Goal: Information Seeking & Learning: Learn about a topic

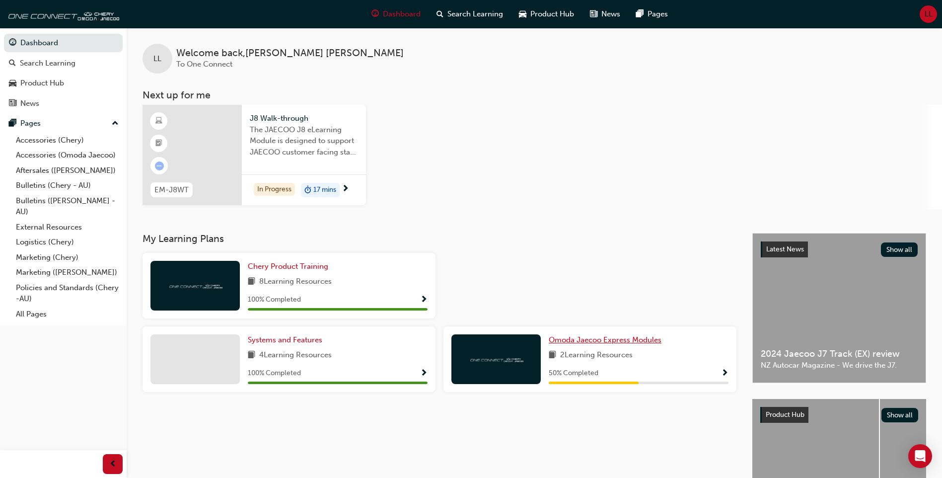
click at [581, 339] on span "Omoda Jaecoo Express Modules" at bounding box center [605, 339] width 113 height 9
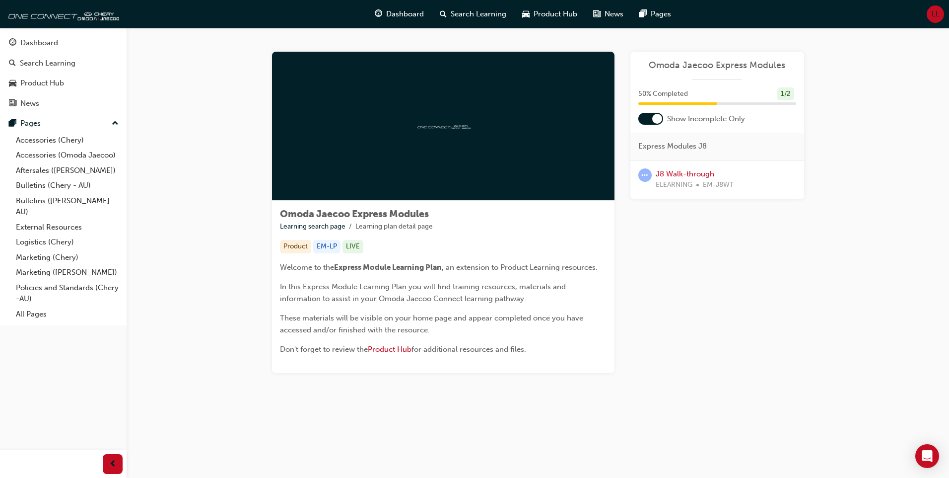
click at [457, 124] on img at bounding box center [443, 125] width 55 height 9
drag, startPoint x: 705, startPoint y: 105, endPoint x: 535, endPoint y: 149, distance: 175.5
click at [699, 107] on div "50 % Completed 1 / 2" at bounding box center [718, 100] width 174 height 26
click at [687, 173] on link "J8 Walk-through" at bounding box center [685, 173] width 59 height 9
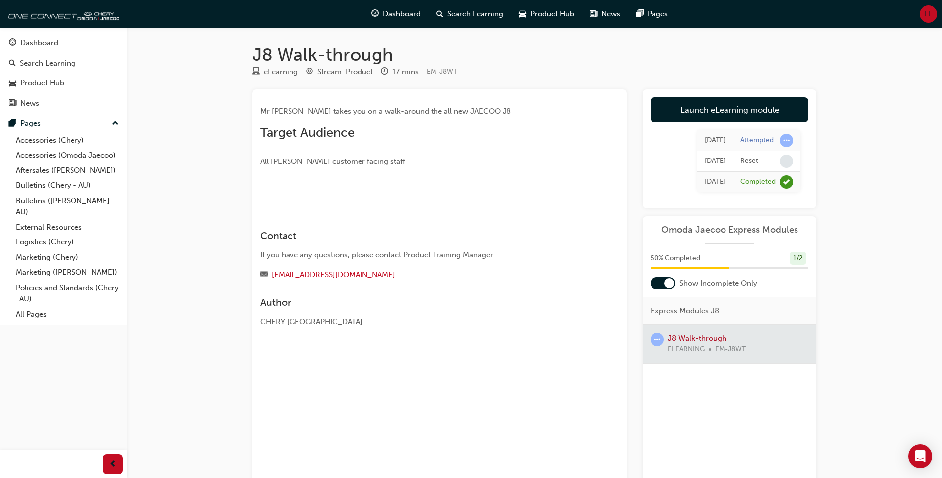
click at [260, 195] on img at bounding box center [260, 195] width 0 height 0
click at [712, 337] on div at bounding box center [730, 344] width 174 height 38
click at [668, 335] on div at bounding box center [730, 344] width 174 height 38
click at [711, 268] on div at bounding box center [690, 268] width 79 height 2
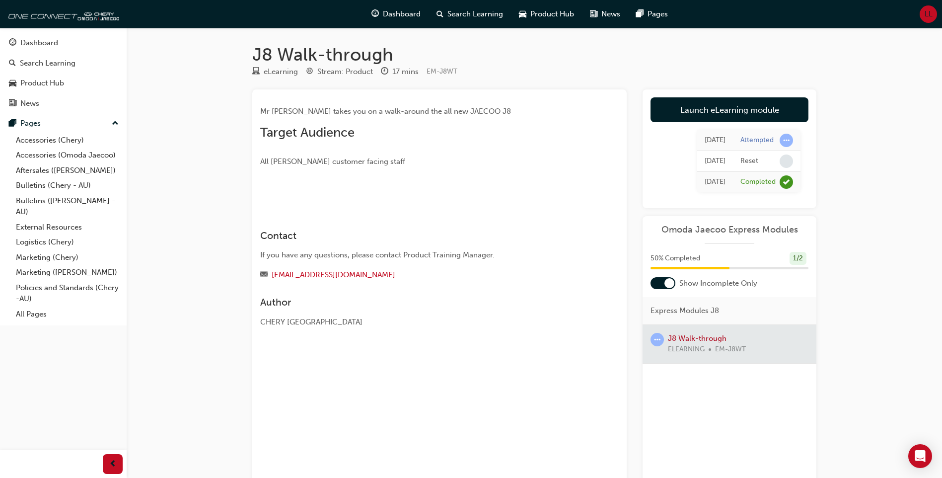
click at [711, 268] on div at bounding box center [690, 268] width 79 height 2
click at [787, 182] on span "learningRecordVerb_COMPLETE-icon" at bounding box center [786, 181] width 13 height 13
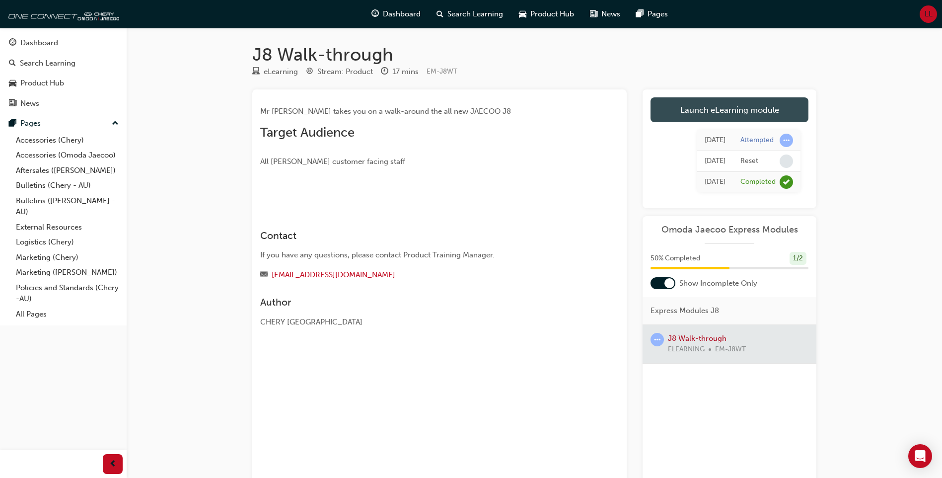
click at [739, 112] on link "Launch eLearning module" at bounding box center [730, 109] width 158 height 25
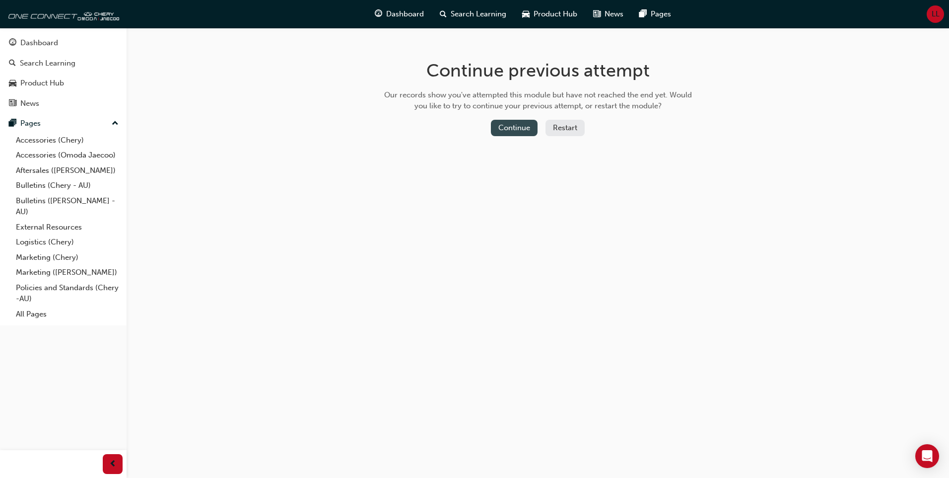
click at [518, 123] on button "Continue" at bounding box center [514, 128] width 47 height 16
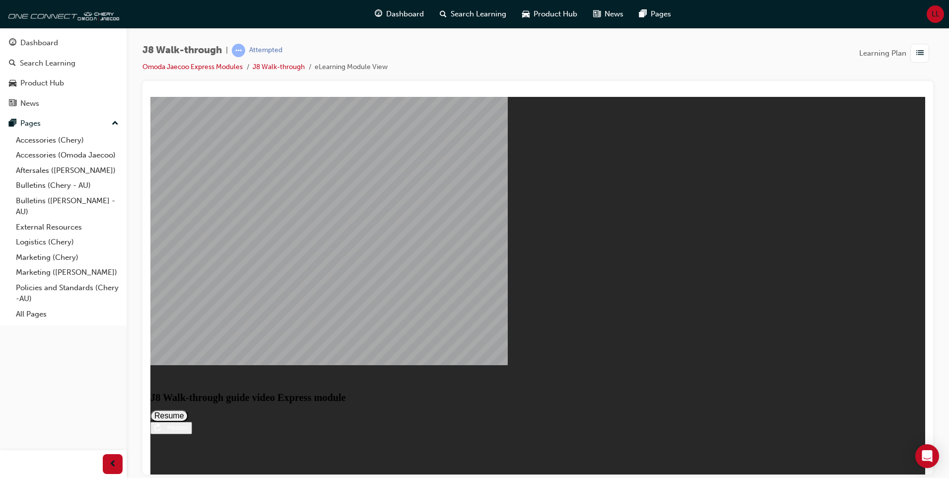
click at [188, 409] on button "Resume" at bounding box center [169, 415] width 38 height 12
